Goal: Task Accomplishment & Management: Use online tool/utility

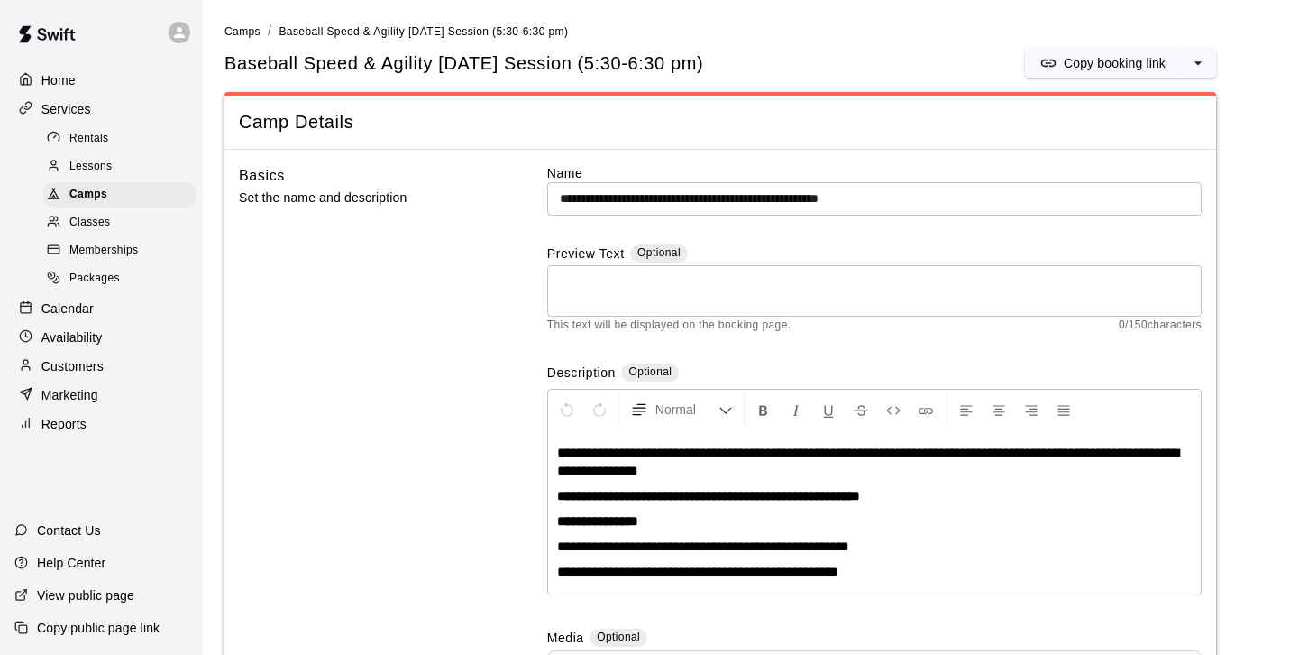
click at [91, 312] on p "Calendar" at bounding box center [67, 308] width 52 height 18
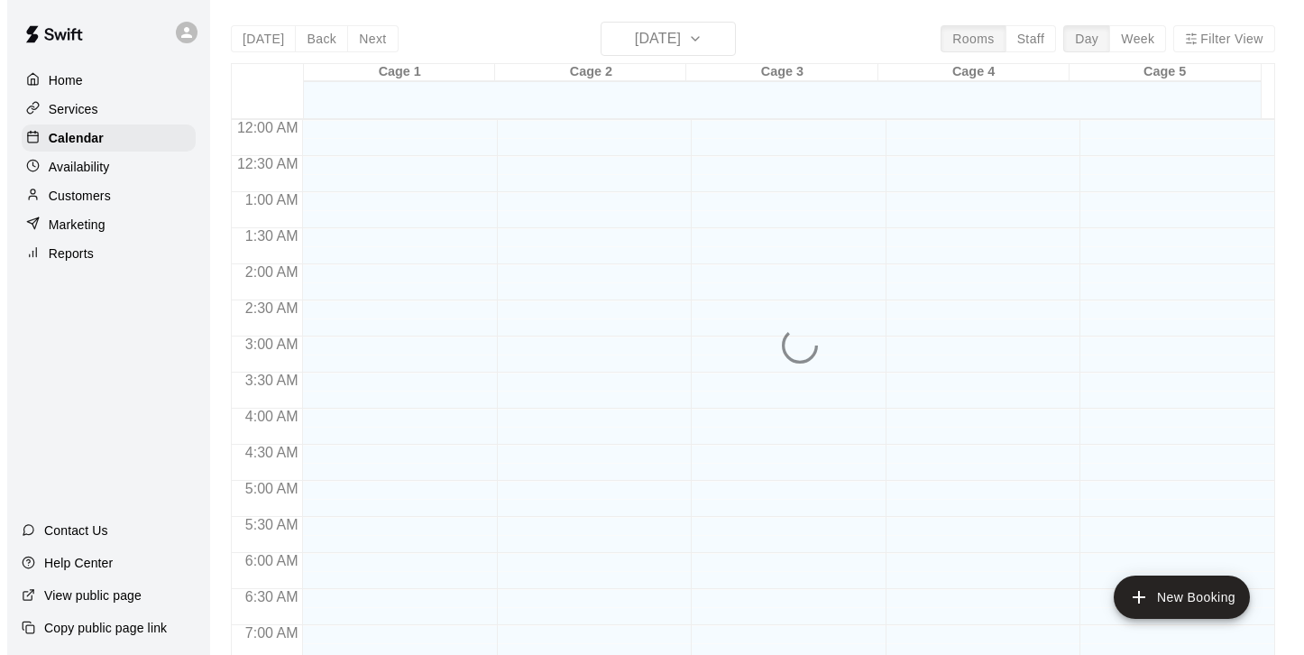
scroll to position [1123, 0]
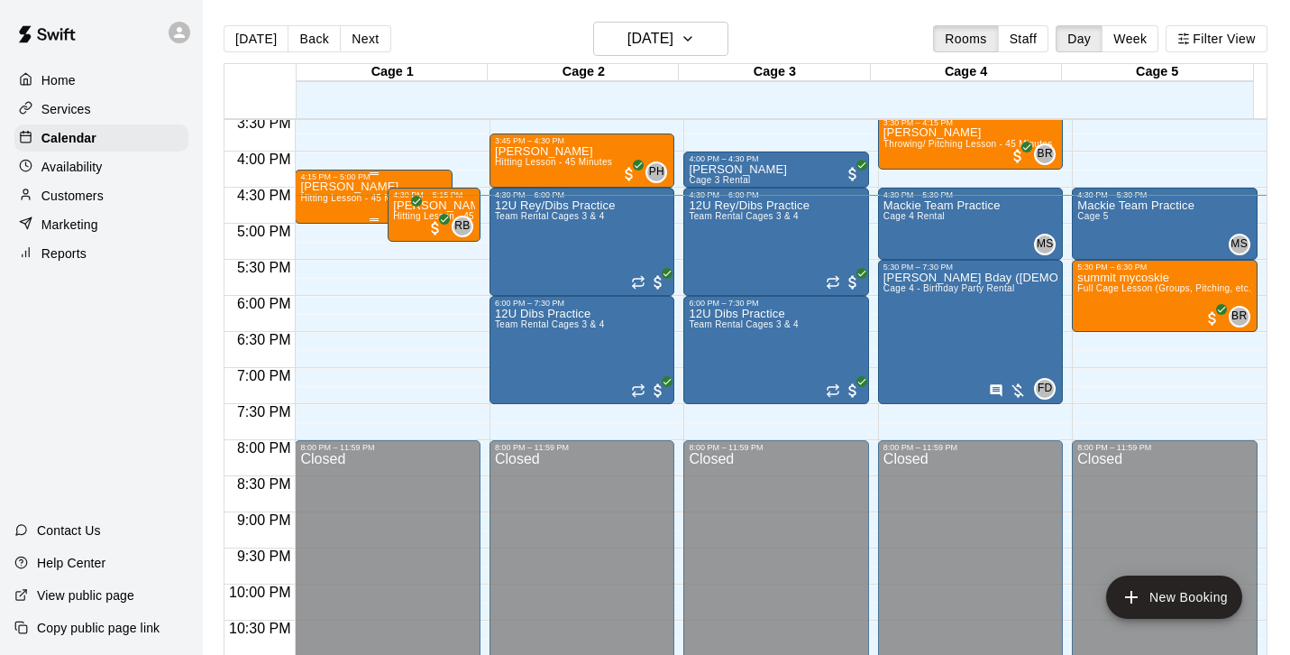
click at [349, 198] on span "Hitting Lesson - 45 Minutes" at bounding box center [358, 198] width 117 height 10
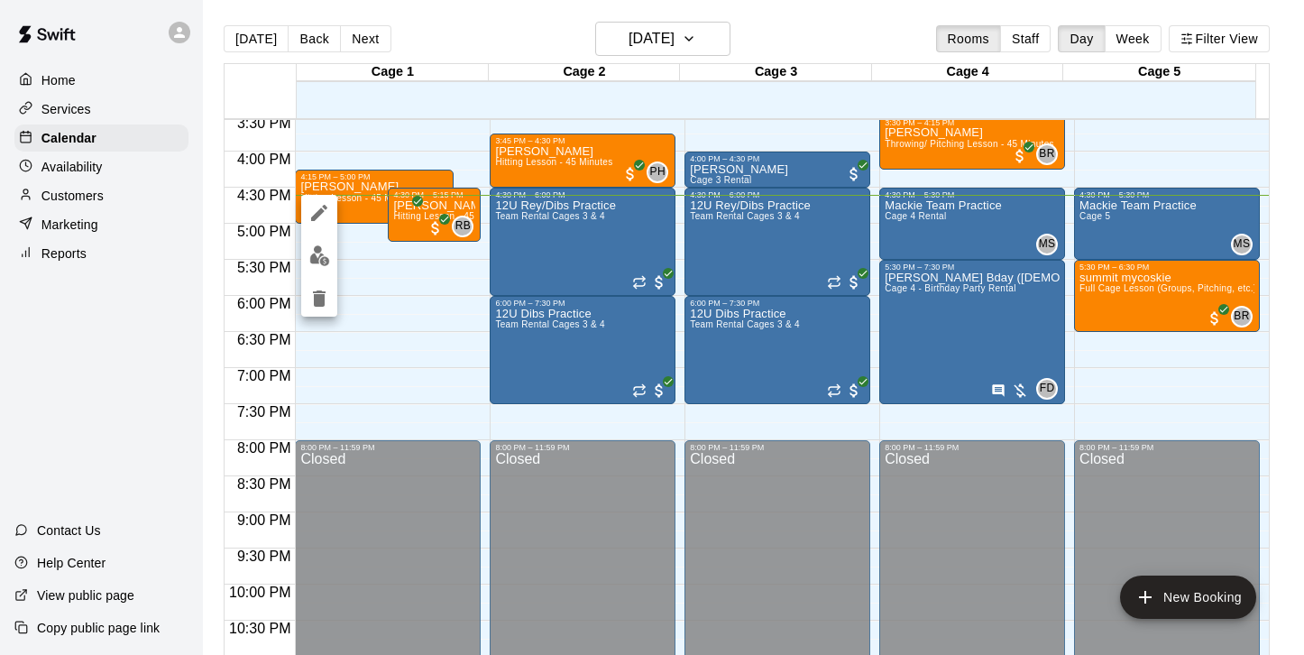
click at [324, 216] on icon "edit" at bounding box center [319, 213] width 22 height 22
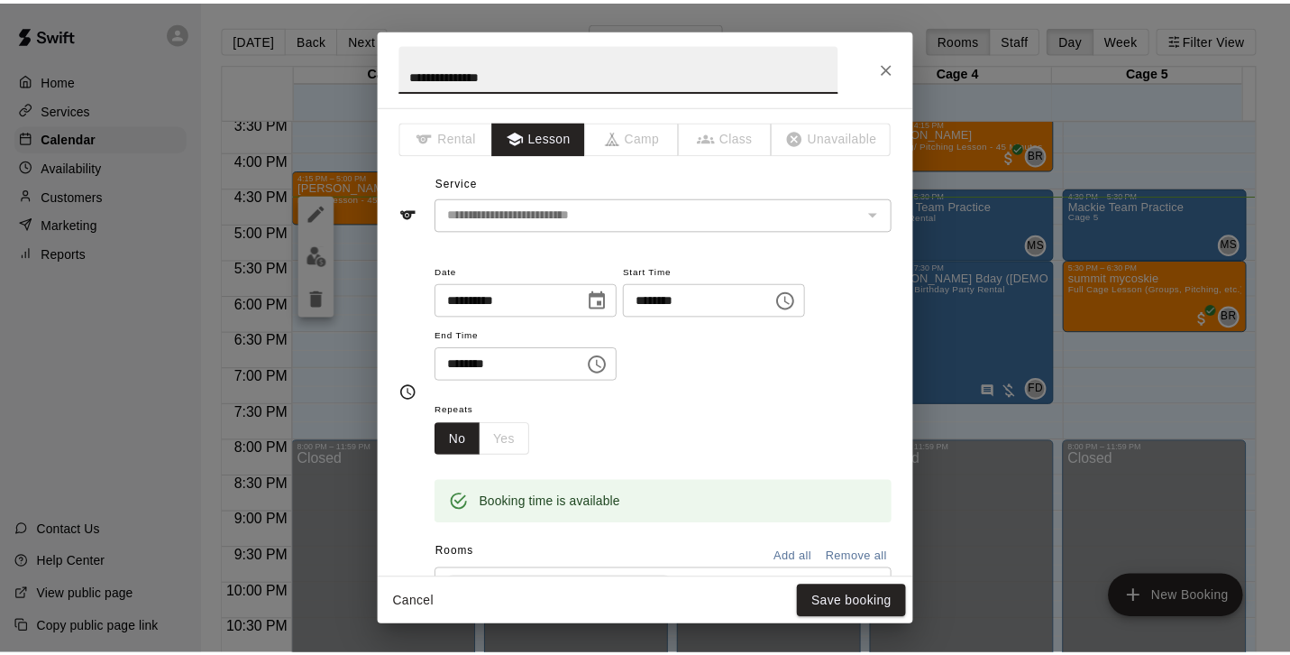
scroll to position [522, 0]
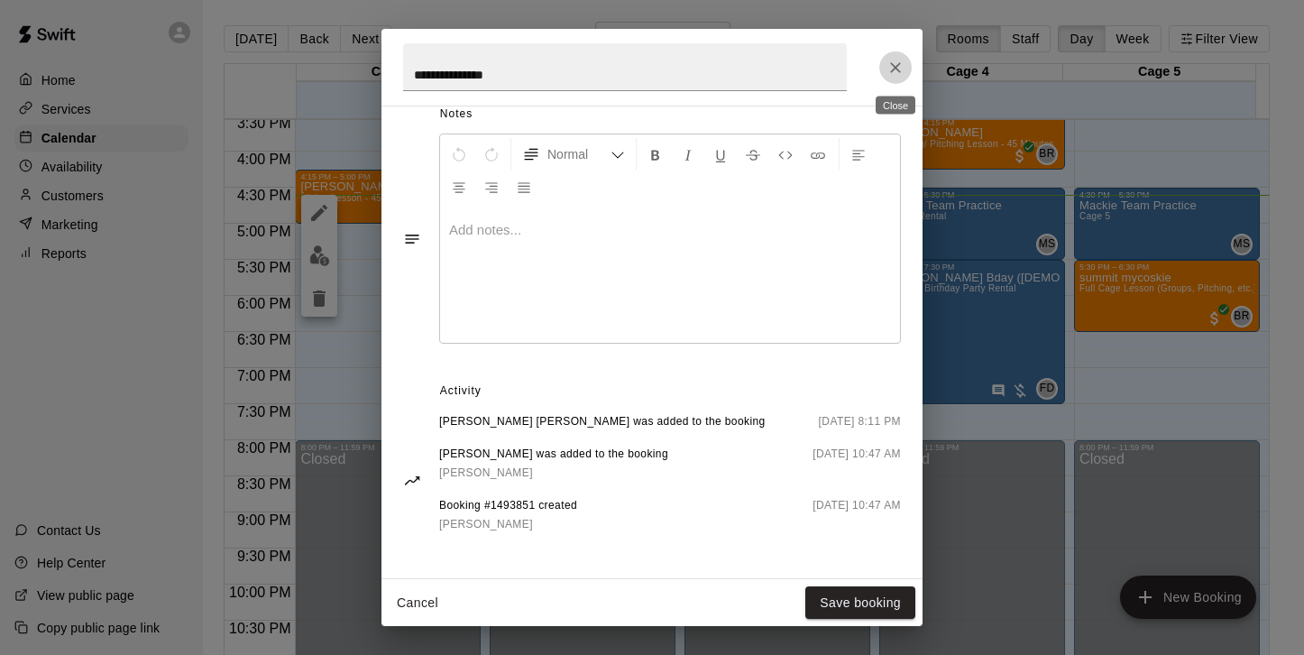
click at [896, 63] on icon "Close" at bounding box center [895, 68] width 18 height 18
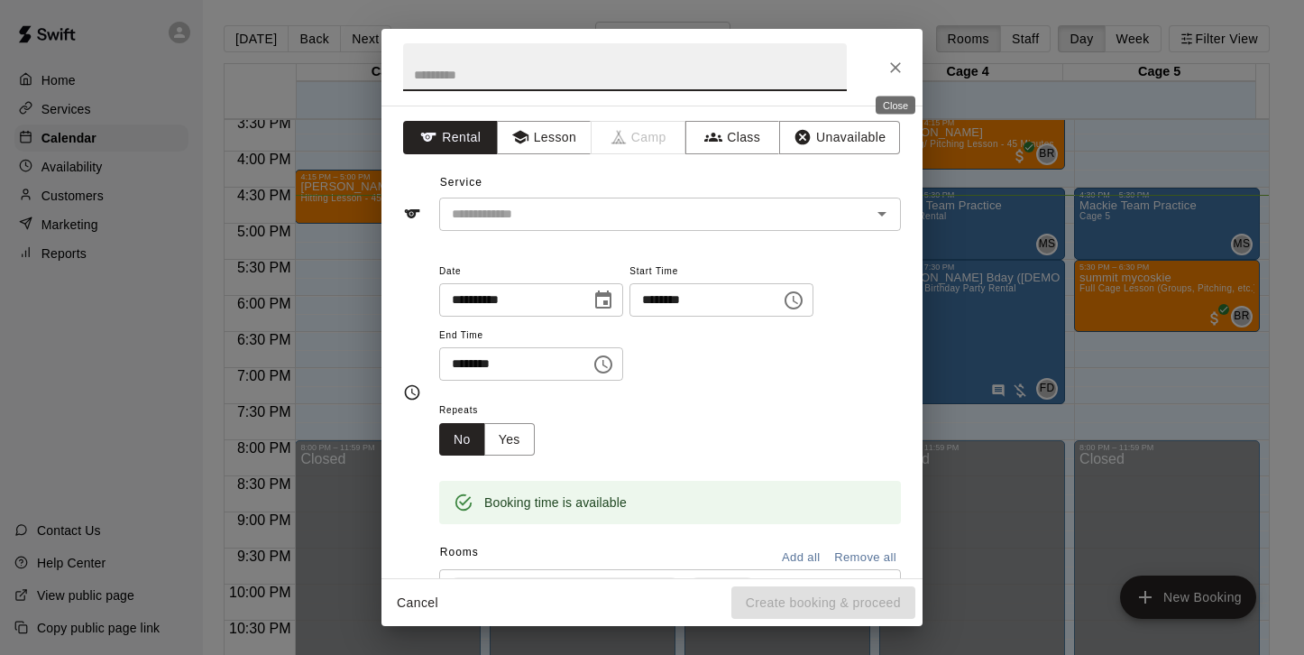
click at [900, 69] on icon "Close" at bounding box center [895, 68] width 18 height 18
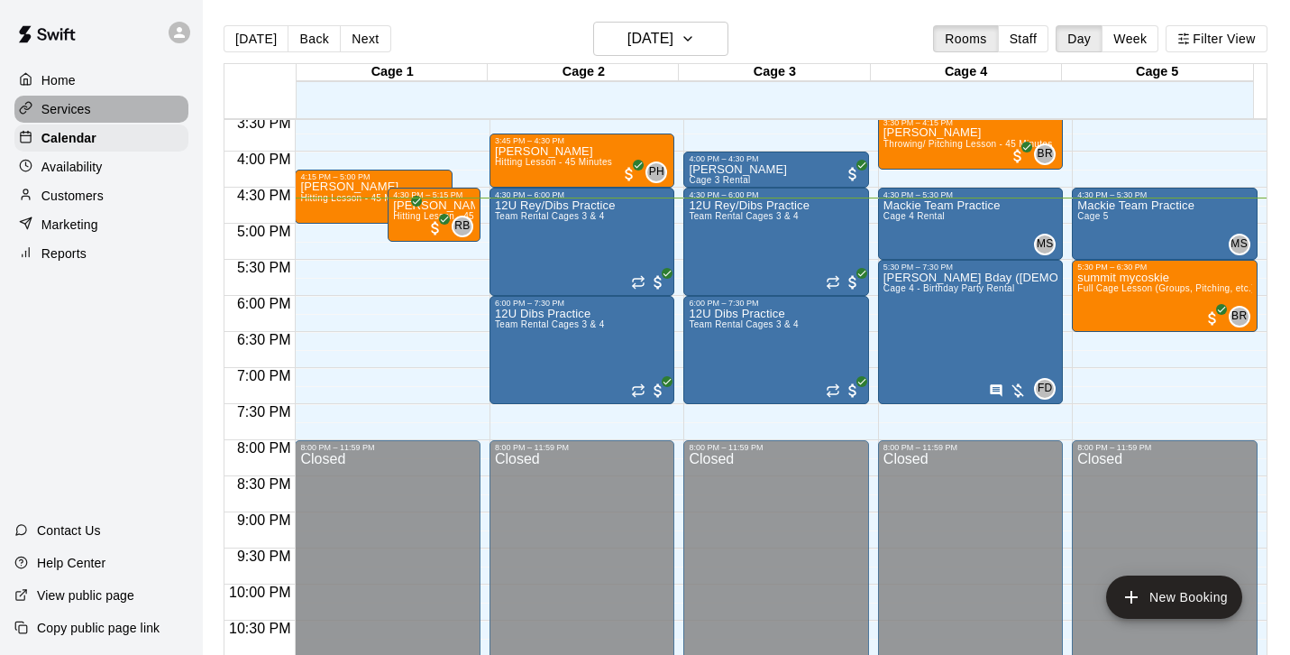
click at [95, 112] on div "Services" at bounding box center [101, 109] width 174 height 27
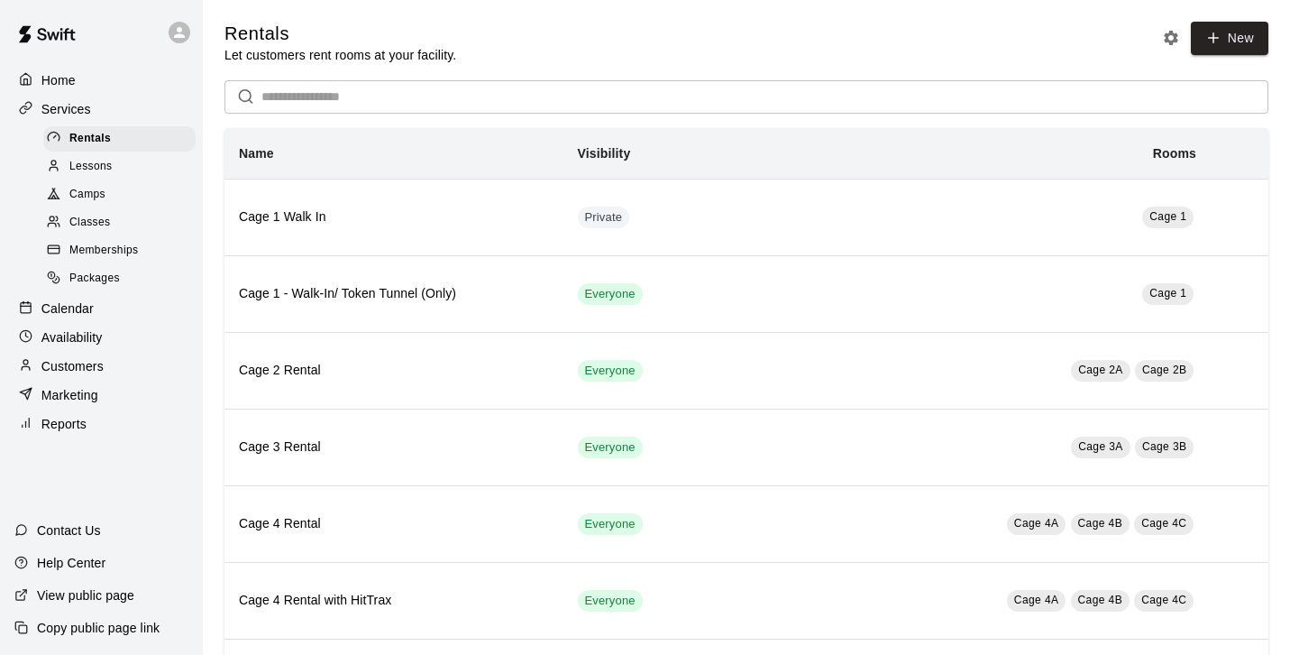
click at [123, 214] on div "Classes" at bounding box center [119, 222] width 152 height 25
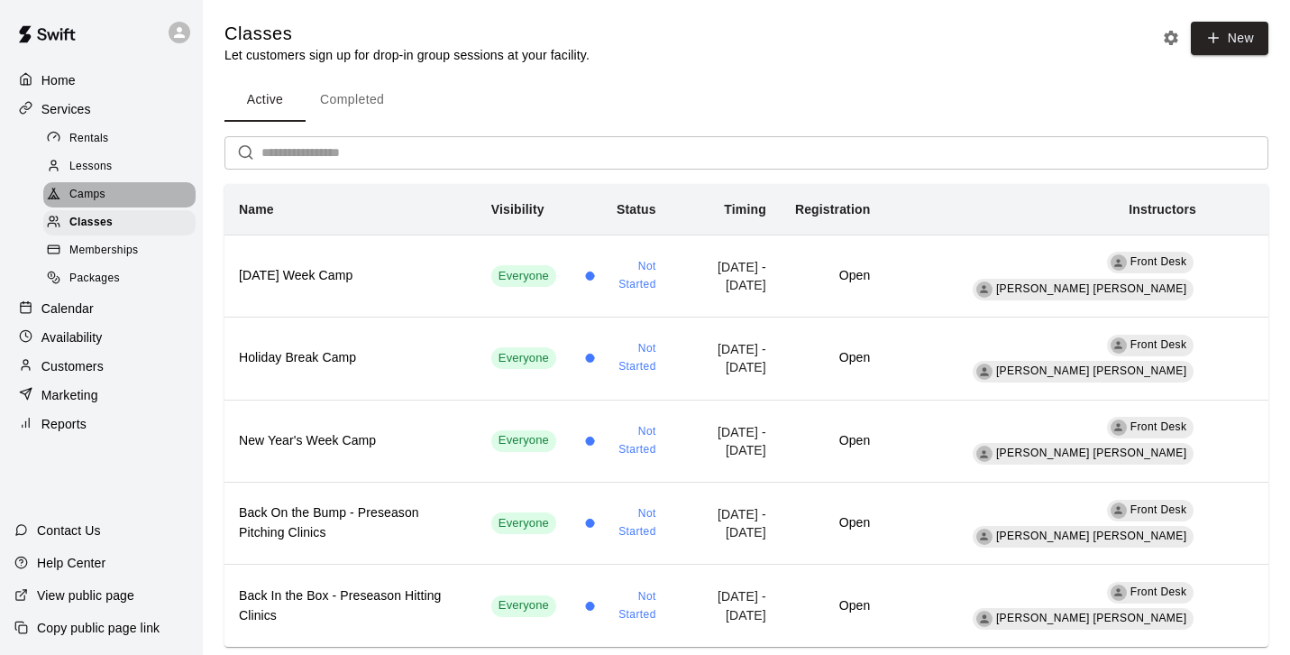
click at [98, 197] on span "Camps" at bounding box center [87, 195] width 36 height 18
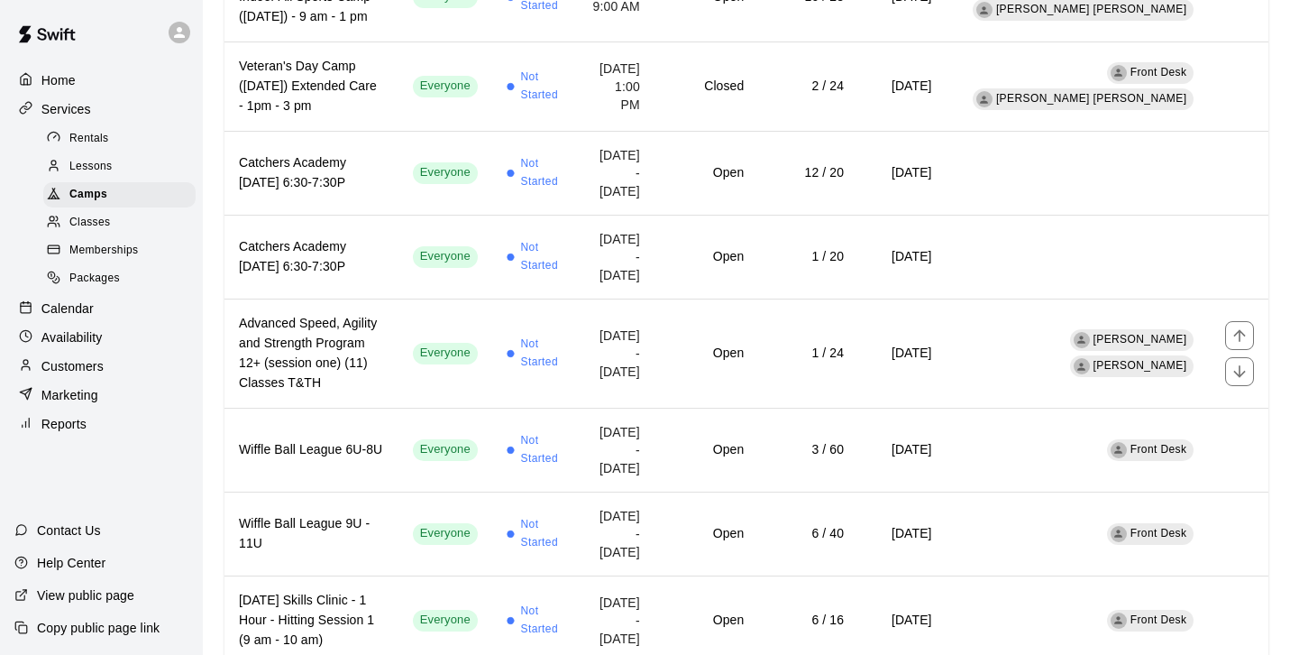
scroll to position [845, 0]
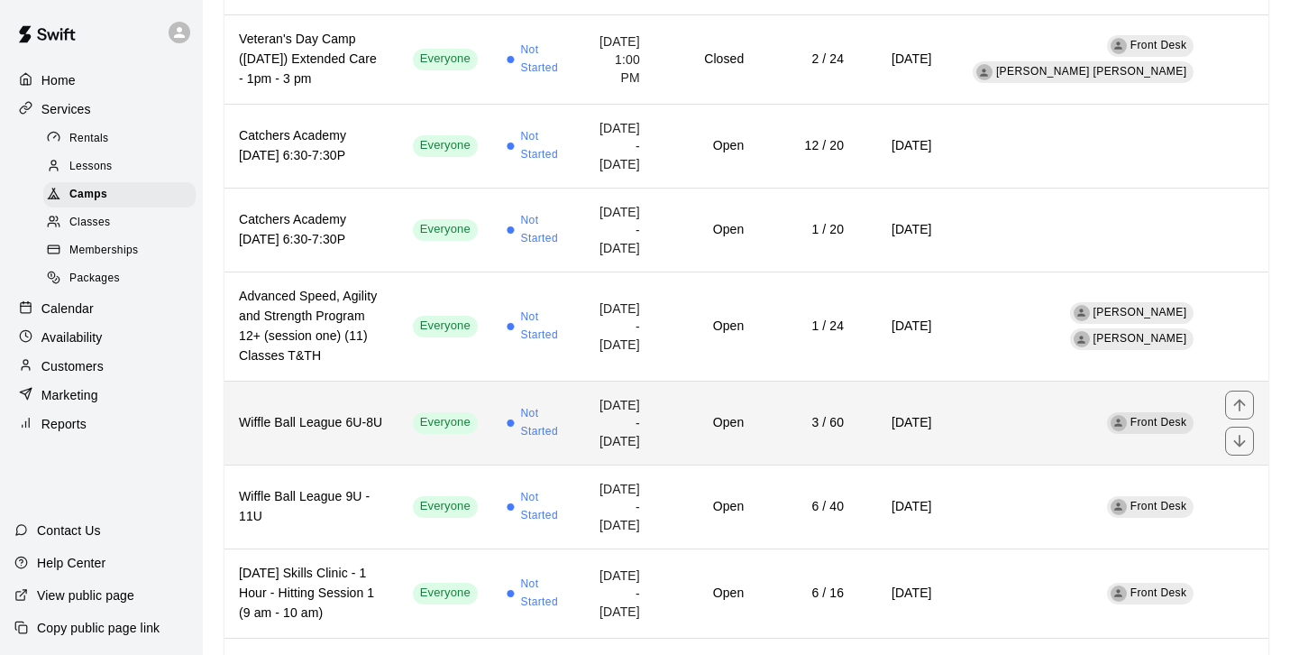
click at [649, 454] on td "[DATE] - [DATE]" at bounding box center [616, 423] width 77 height 84
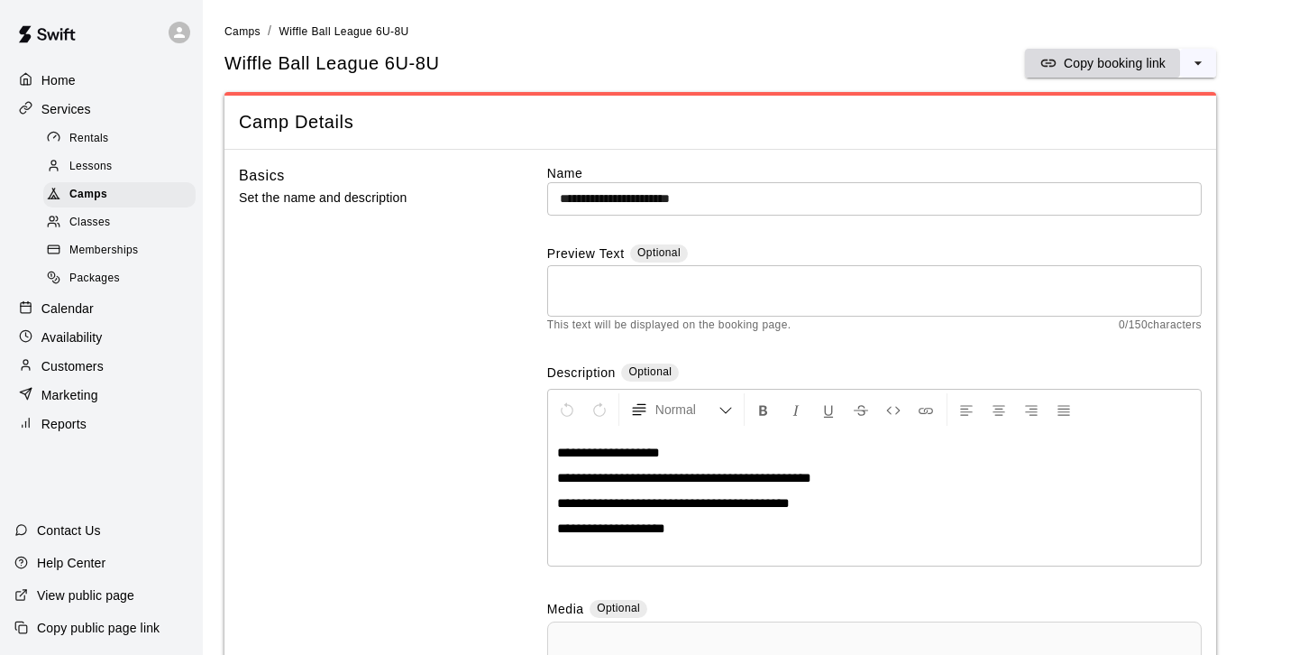
click at [1132, 69] on p "Copy booking link" at bounding box center [1115, 63] width 102 height 18
click at [109, 192] on div "Camps" at bounding box center [119, 194] width 152 height 25
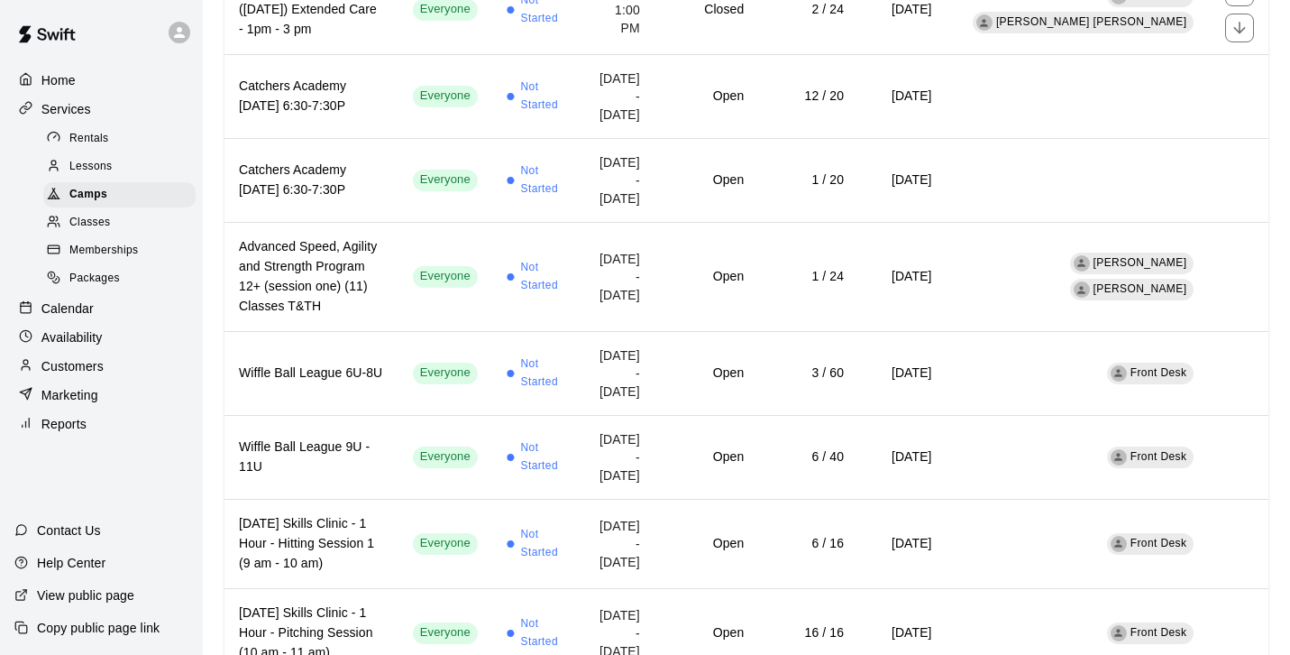
scroll to position [941, 0]
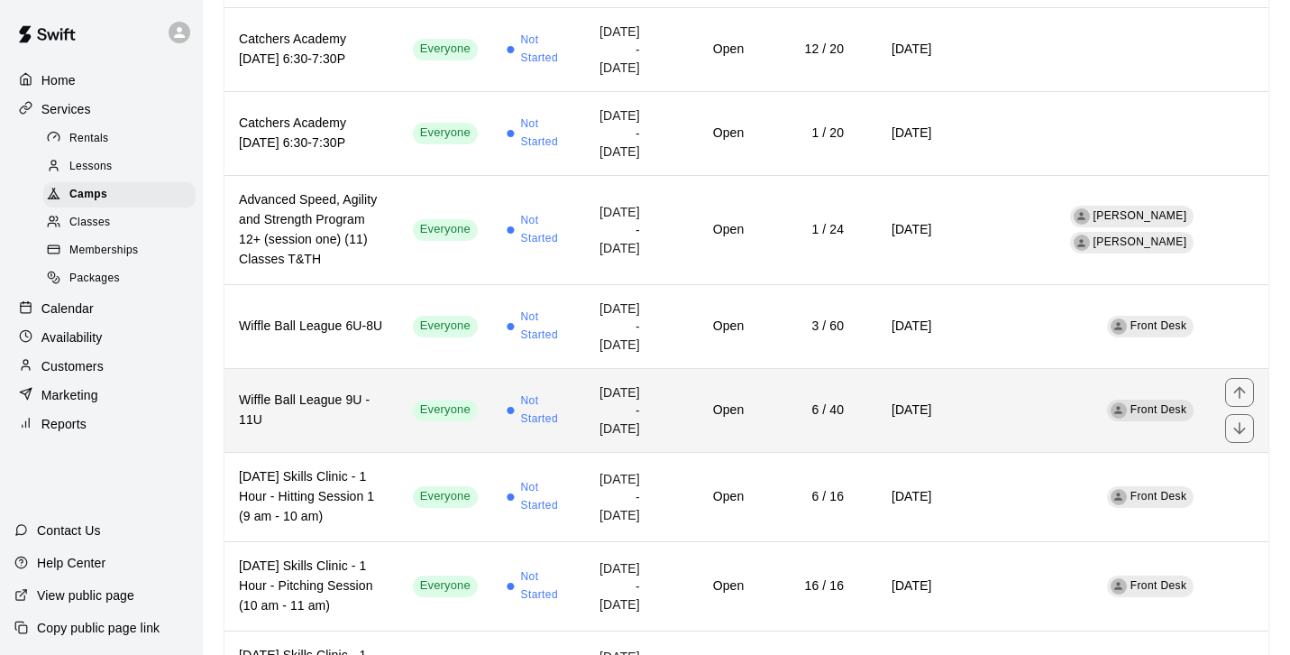
click at [381, 430] on h6 "Wiffle Ball League 9U - 11U" at bounding box center [311, 410] width 145 height 40
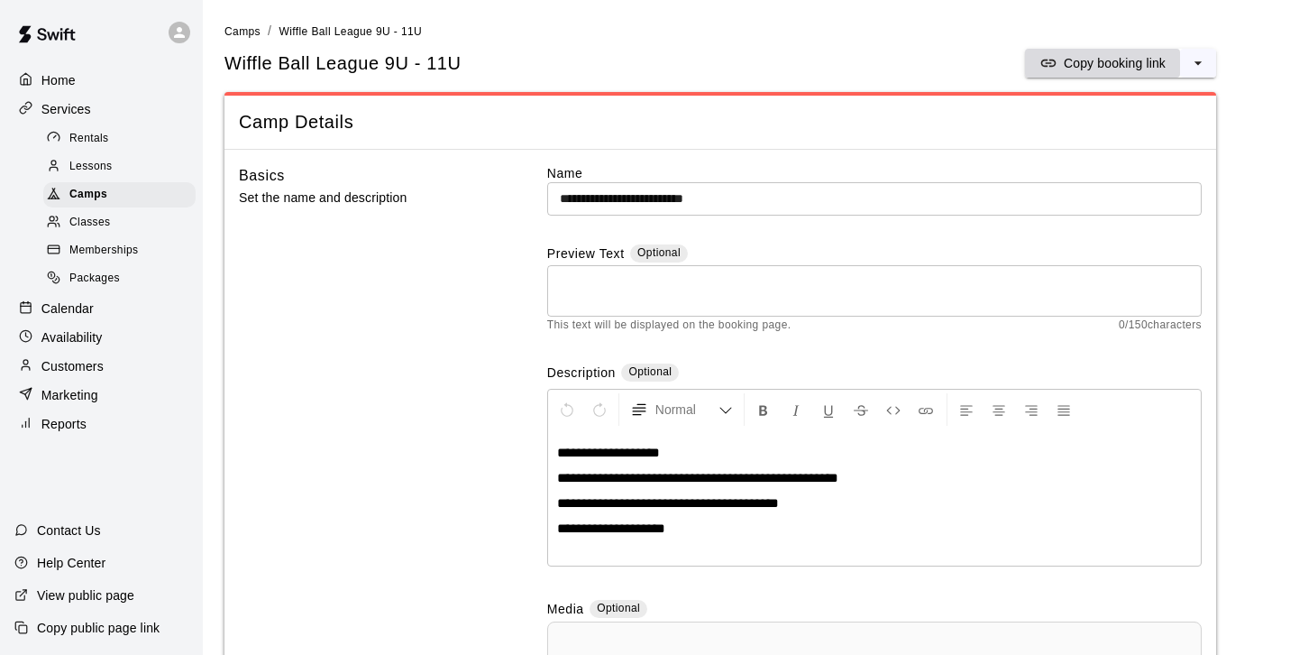
click at [1091, 66] on p "Copy booking link" at bounding box center [1115, 63] width 102 height 18
